Goal: Task Accomplishment & Management: Manage account settings

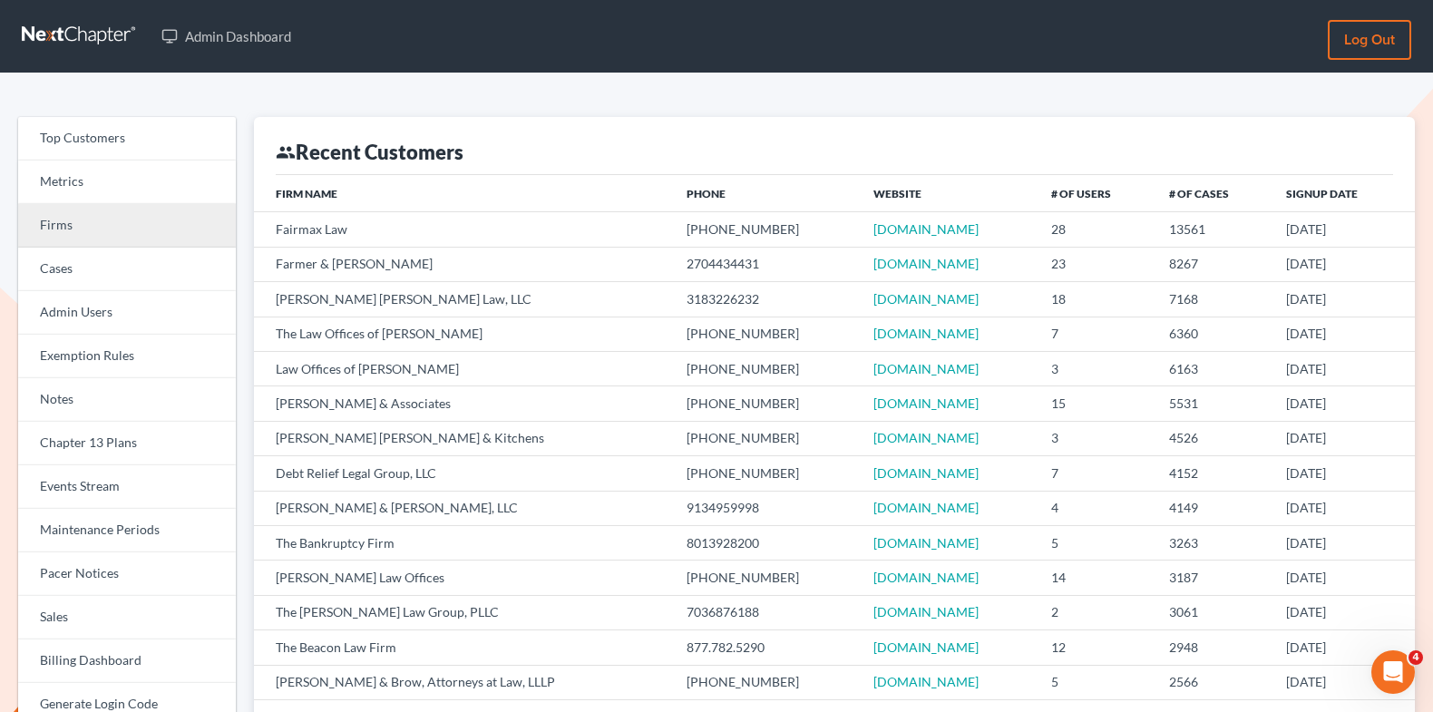
click at [160, 236] on link "Firms" at bounding box center [127, 226] width 218 height 44
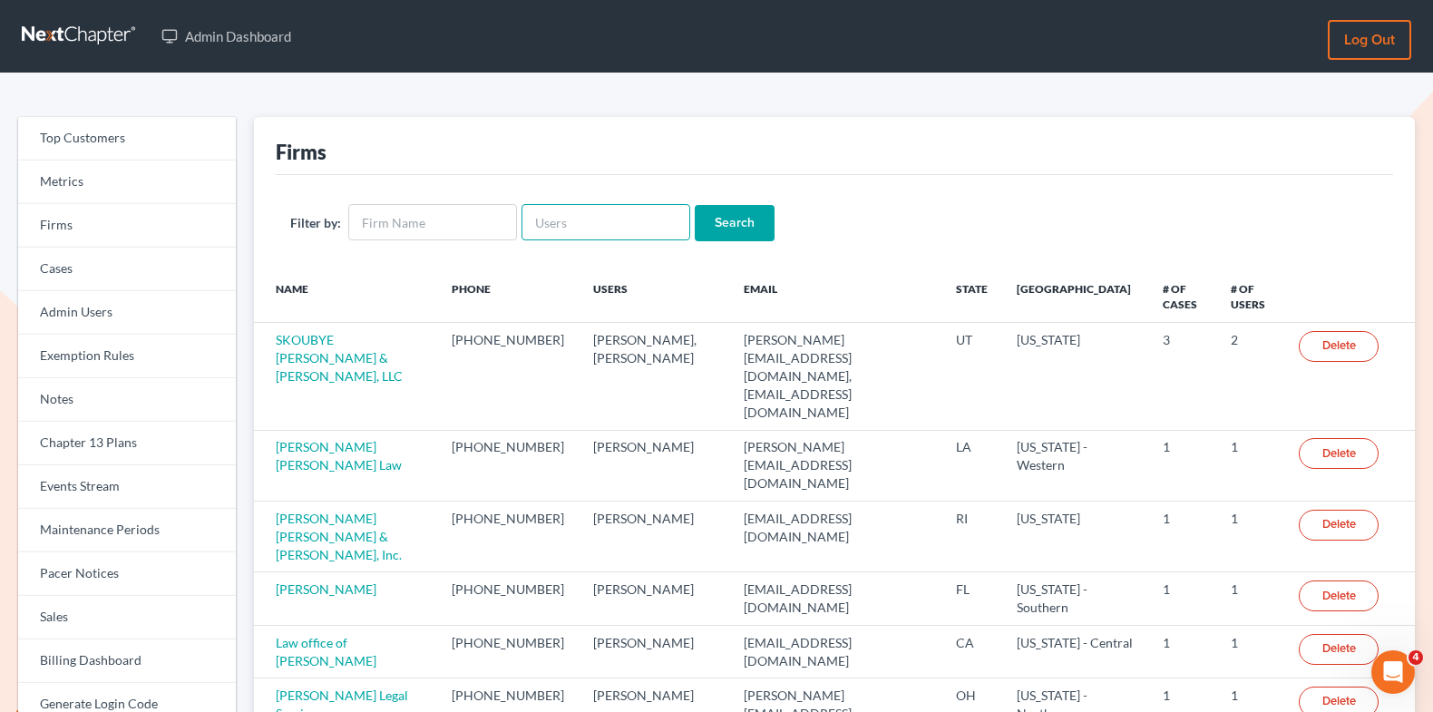
click at [571, 228] on input "text" at bounding box center [605, 222] width 169 height 36
paste input "Fitzgerald"
type input "Fitzgerald"
click at [708, 221] on input "Search" at bounding box center [735, 223] width 80 height 36
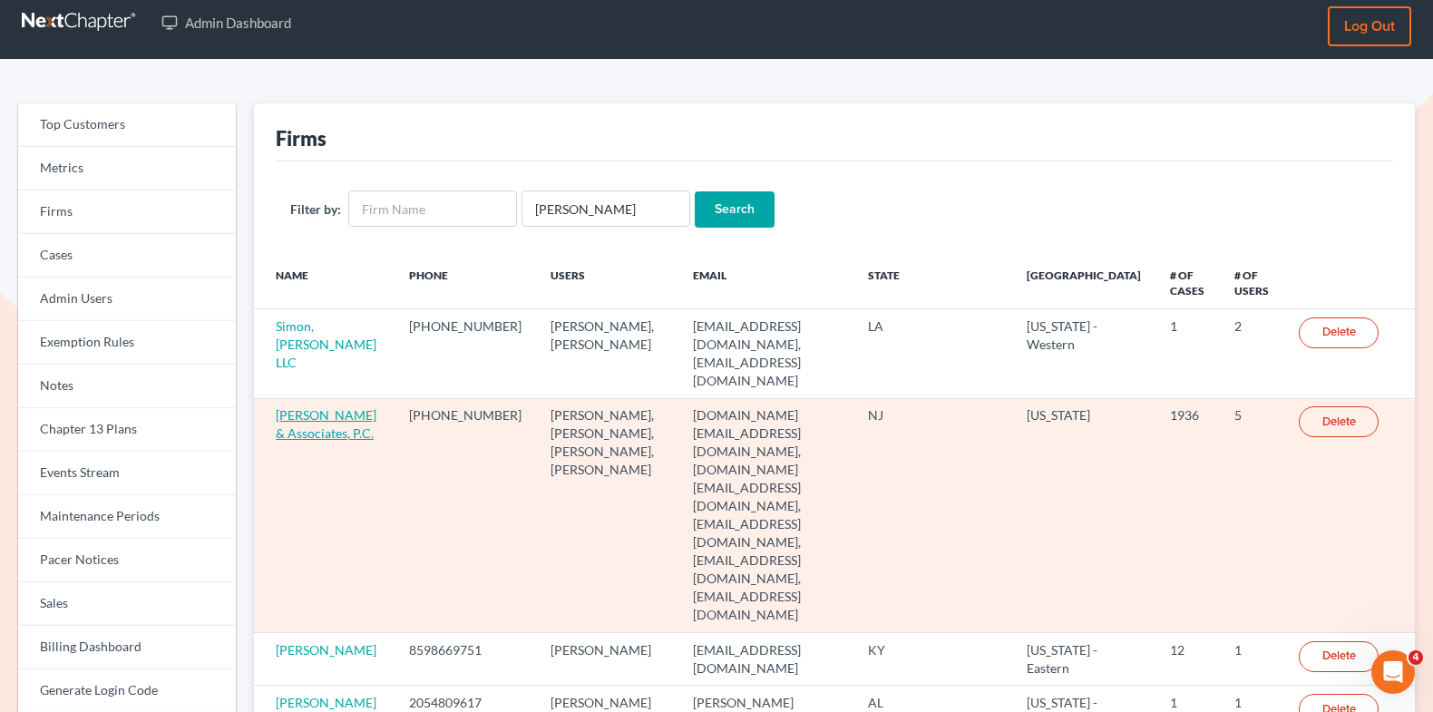
scroll to position [15, 0]
click at [296, 410] on link "[PERSON_NAME] & Associates, P.C." at bounding box center [326, 423] width 101 height 34
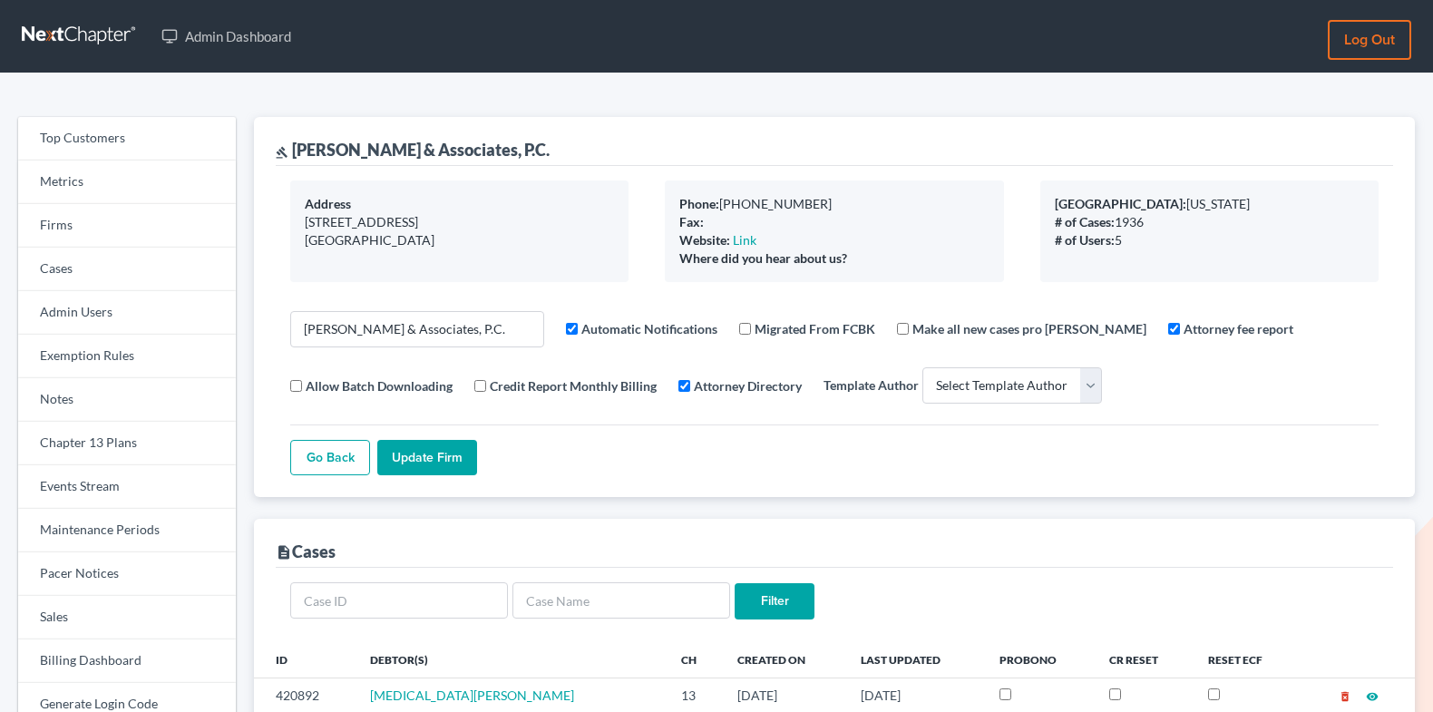
select select
drag, startPoint x: 466, startPoint y: 150, endPoint x: 296, endPoint y: 146, distance: 169.6
click at [296, 146] on div "gavel Fitzgerald & Associates, P.C." at bounding box center [413, 150] width 274 height 22
copy div "Fitzgerald & Associates"
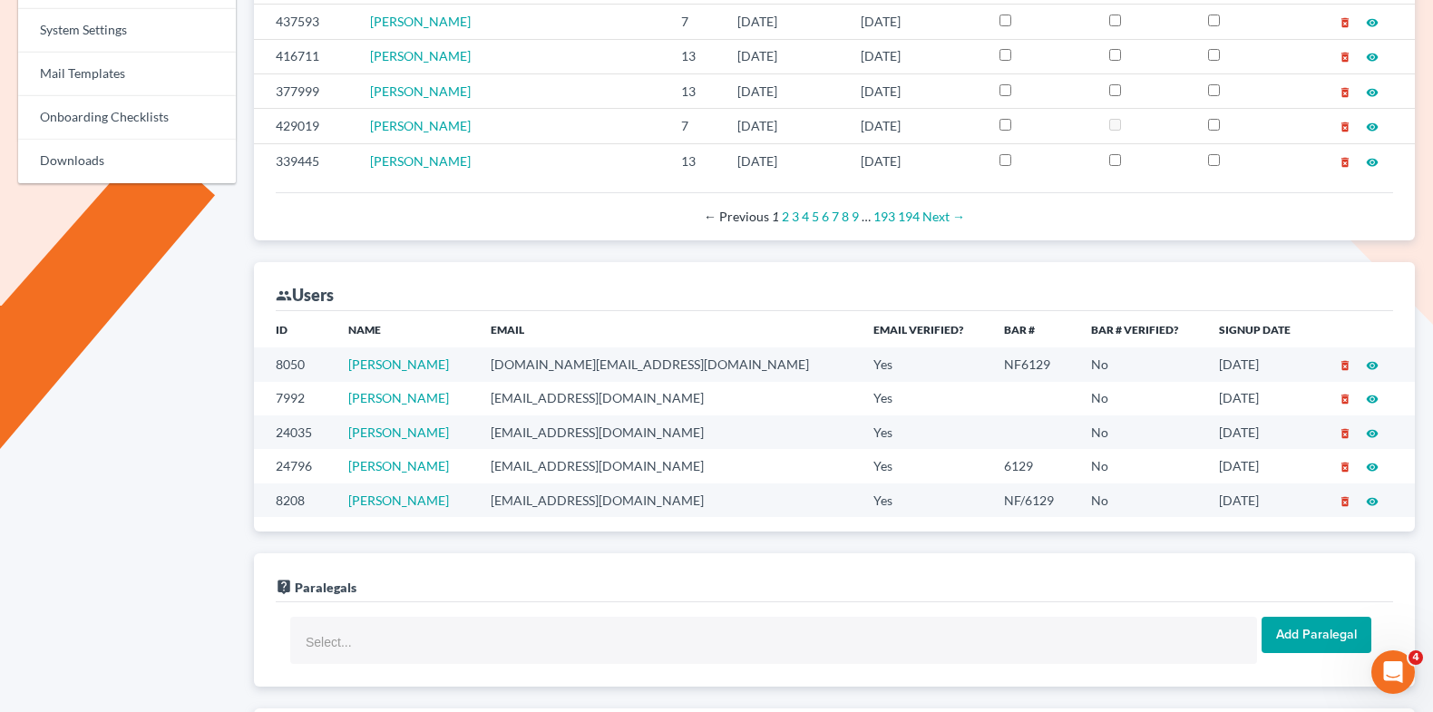
scroll to position [943, 0]
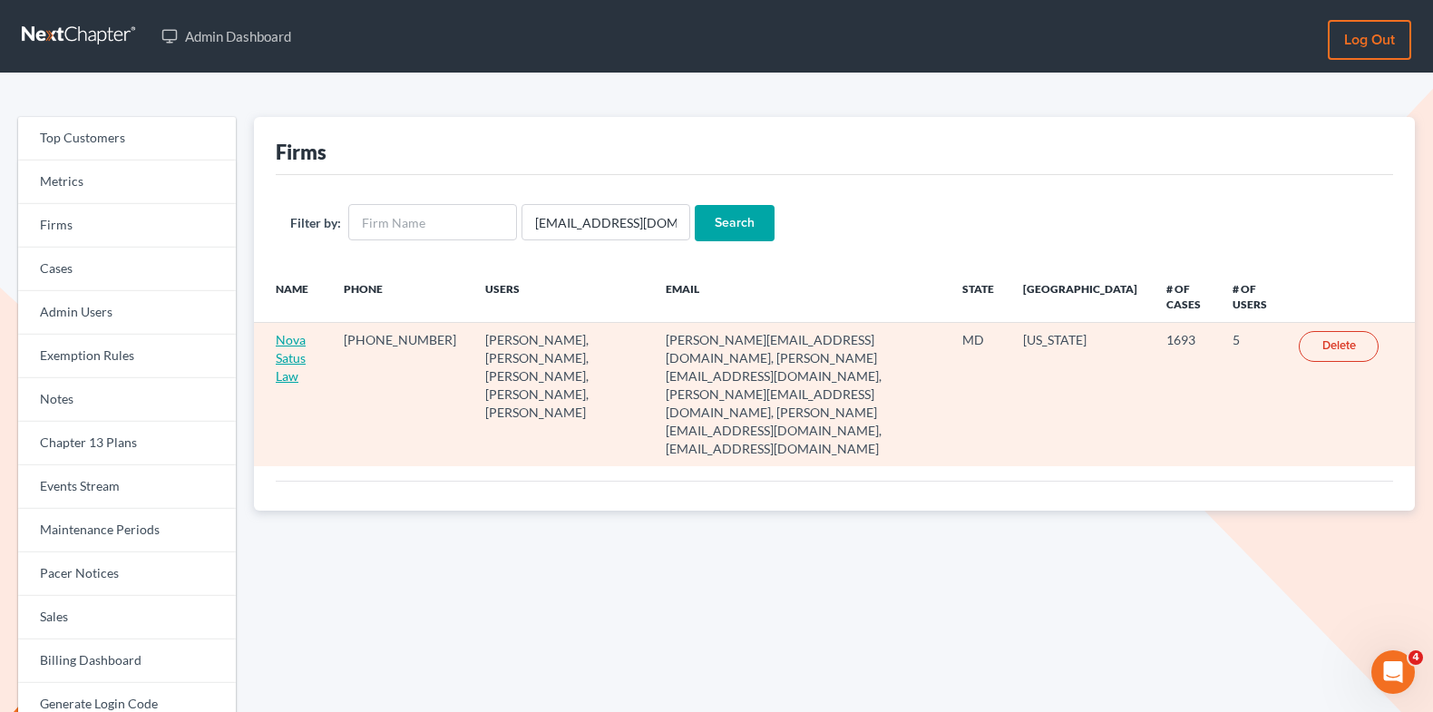
click at [281, 366] on link "Nova Satus Law" at bounding box center [291, 358] width 30 height 52
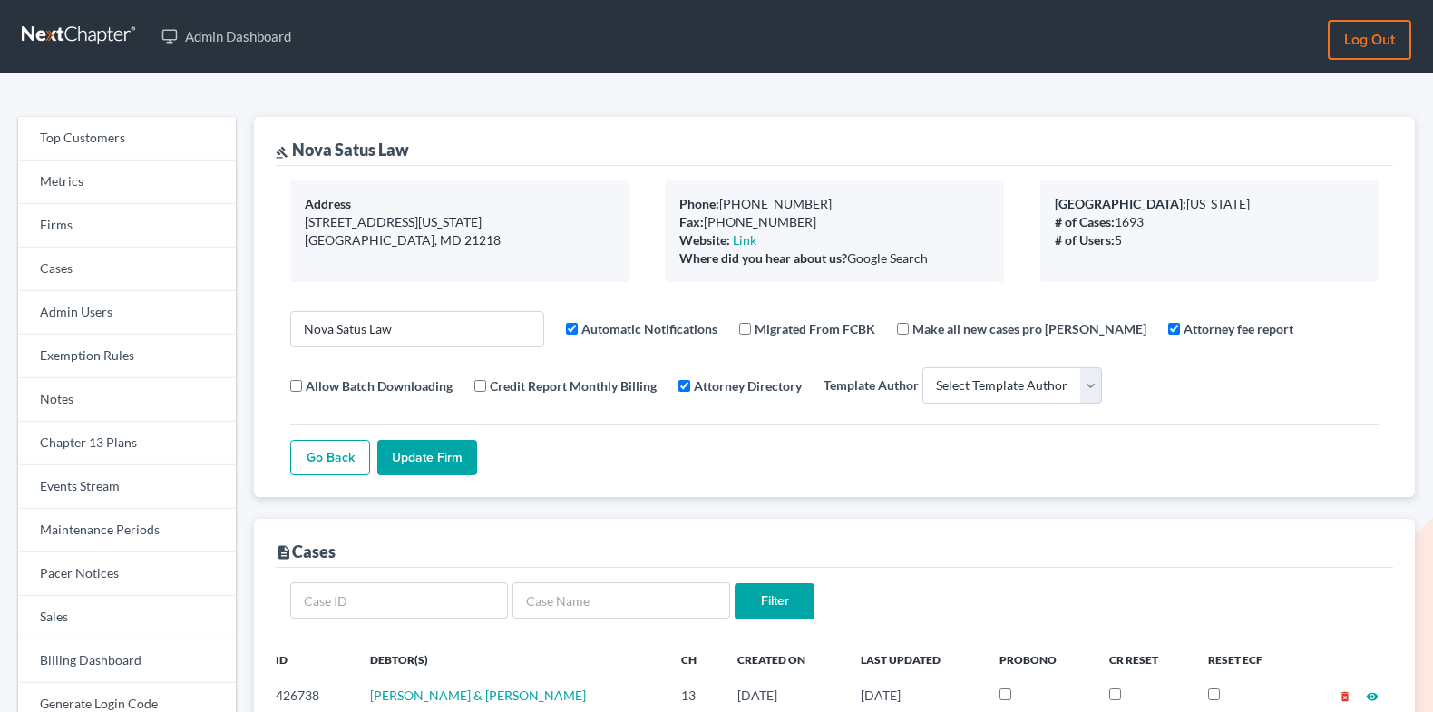
select select
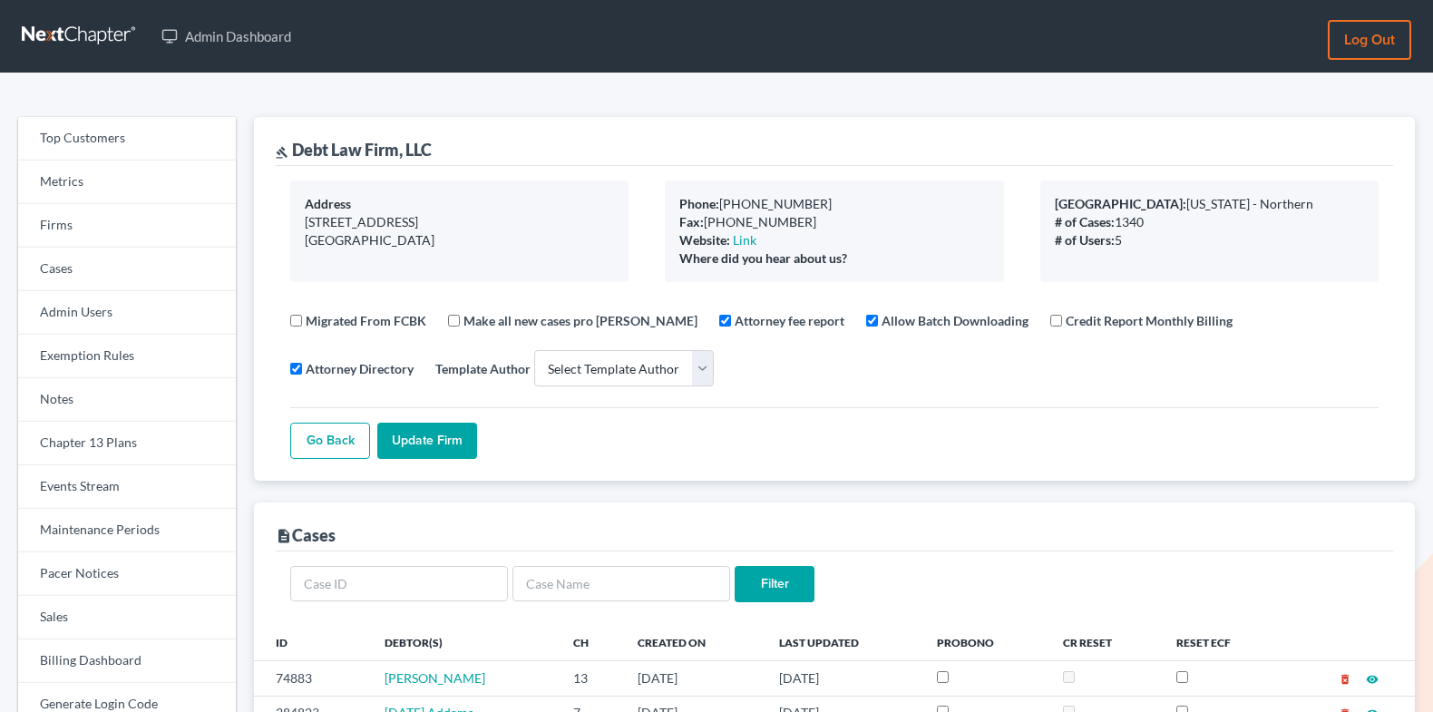
select select
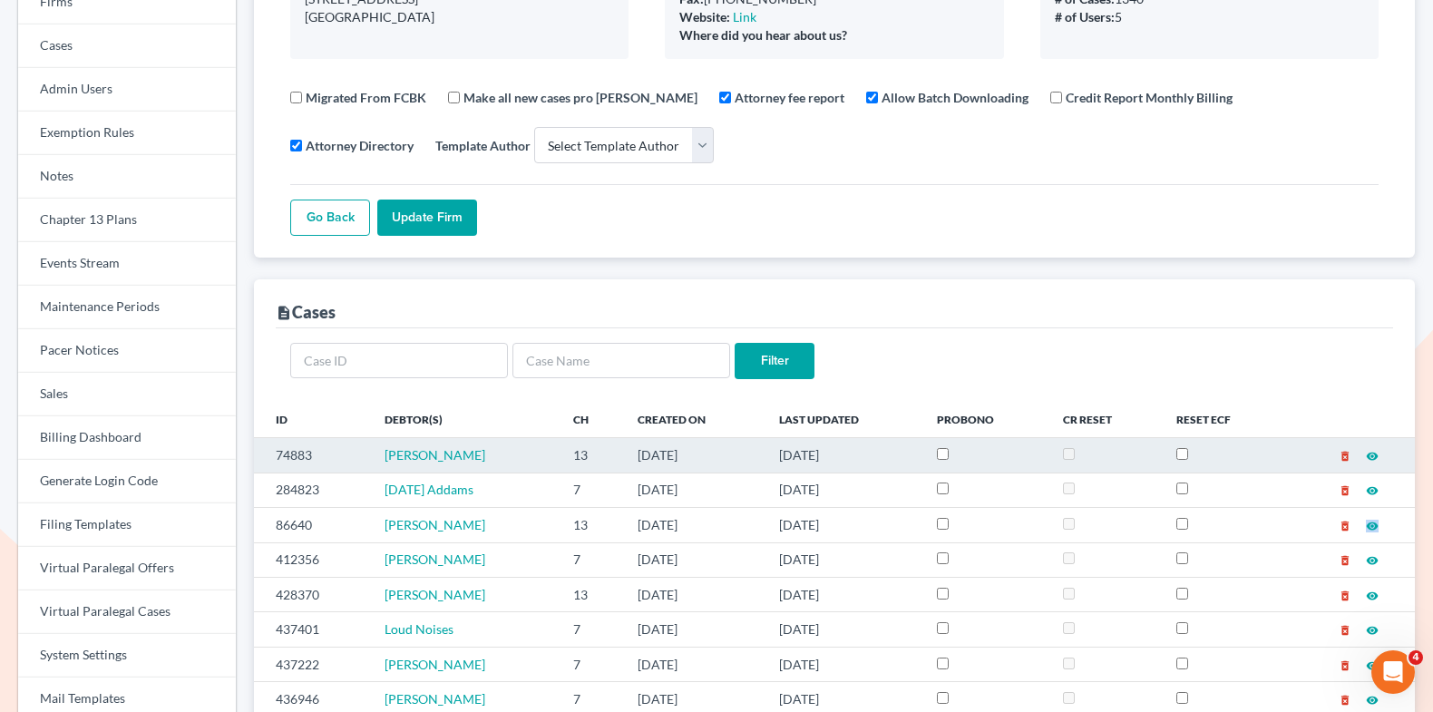
scroll to position [363, 0]
